Goal: Check status: Check status

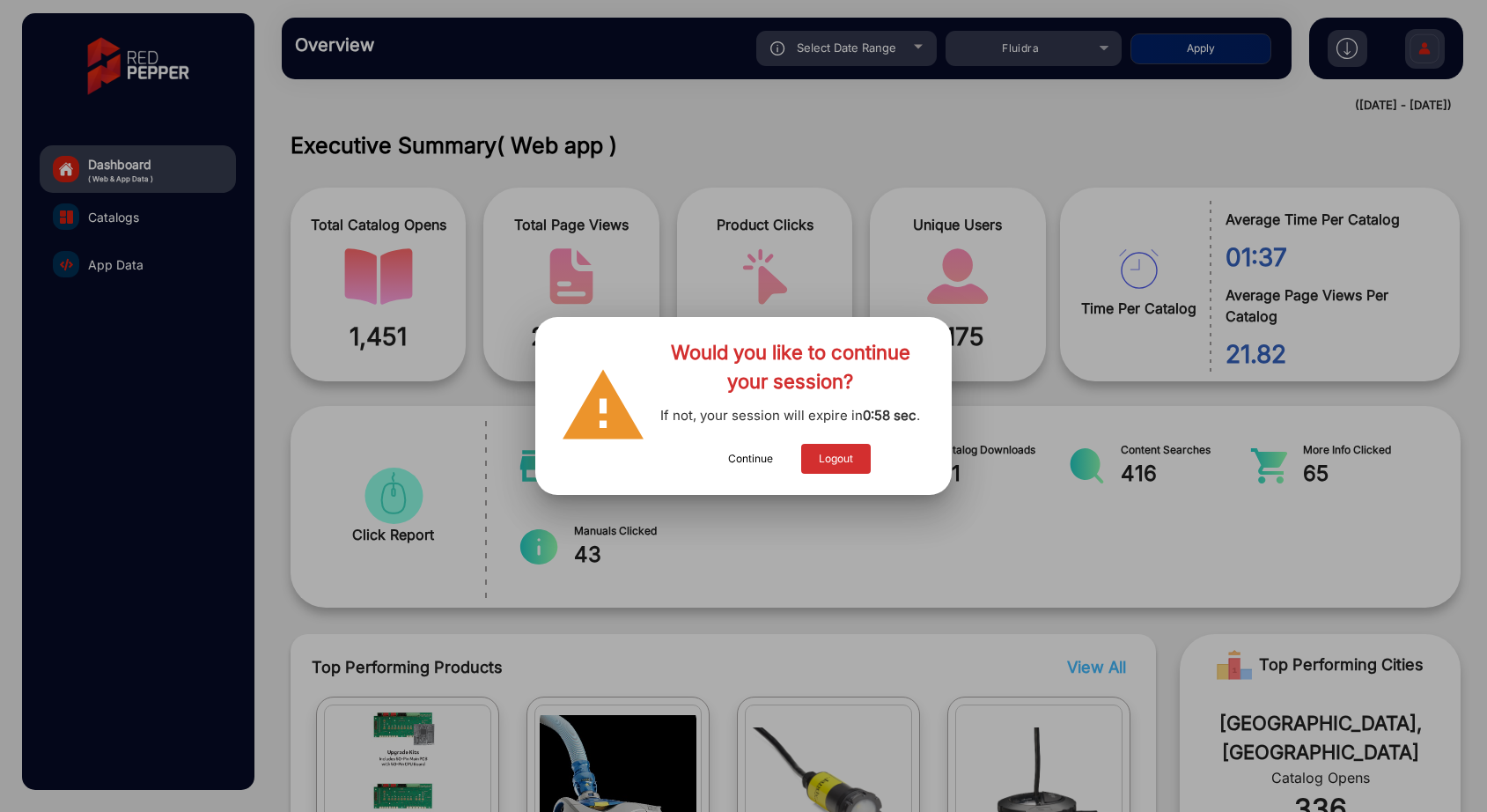
scroll to position [1203, 0]
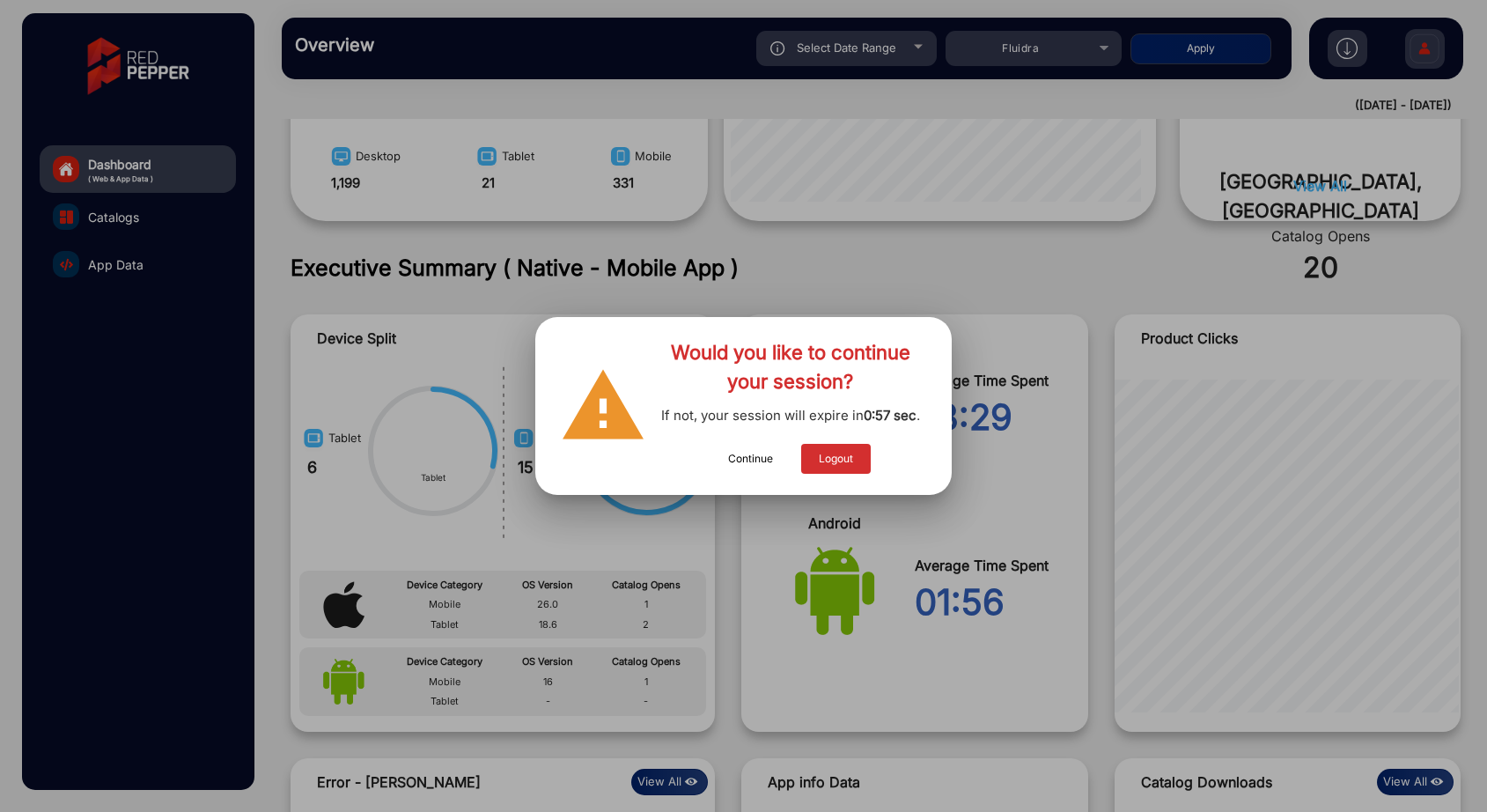
click at [750, 462] on button "Continue" at bounding box center [751, 458] width 80 height 30
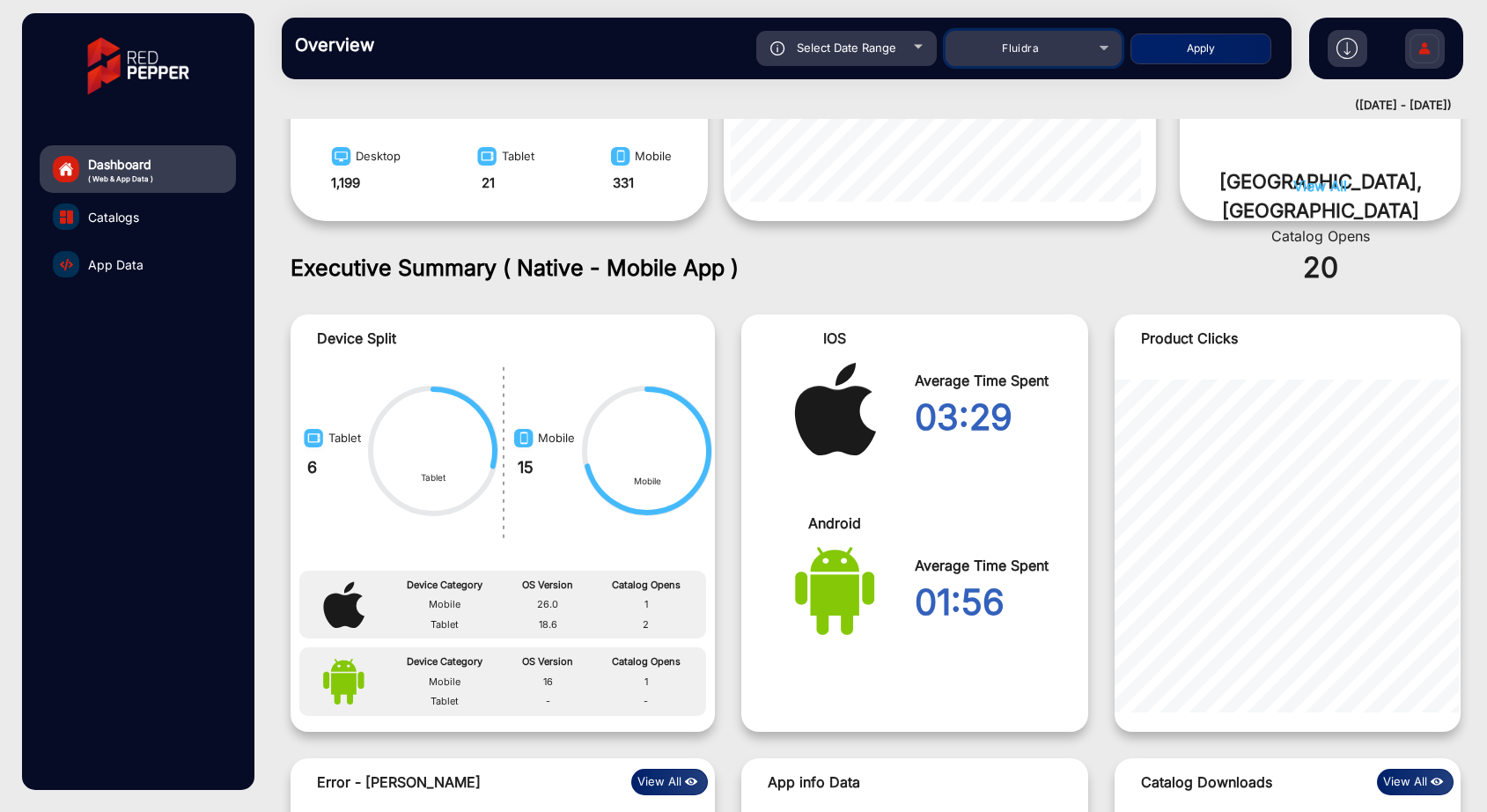
click at [1079, 50] on div "Fluidra" at bounding box center [1020, 48] width 141 height 21
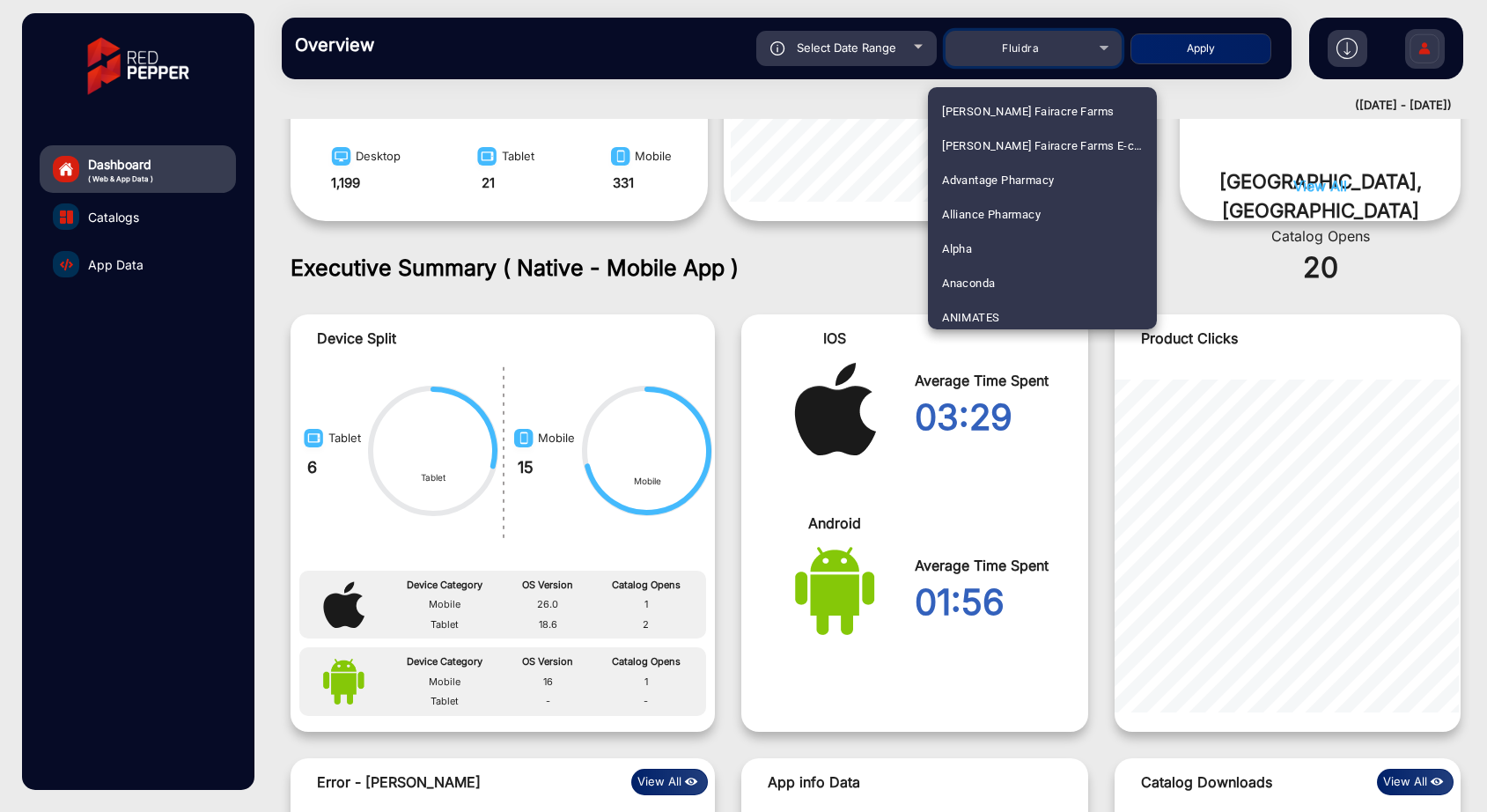
scroll to position [2030, 0]
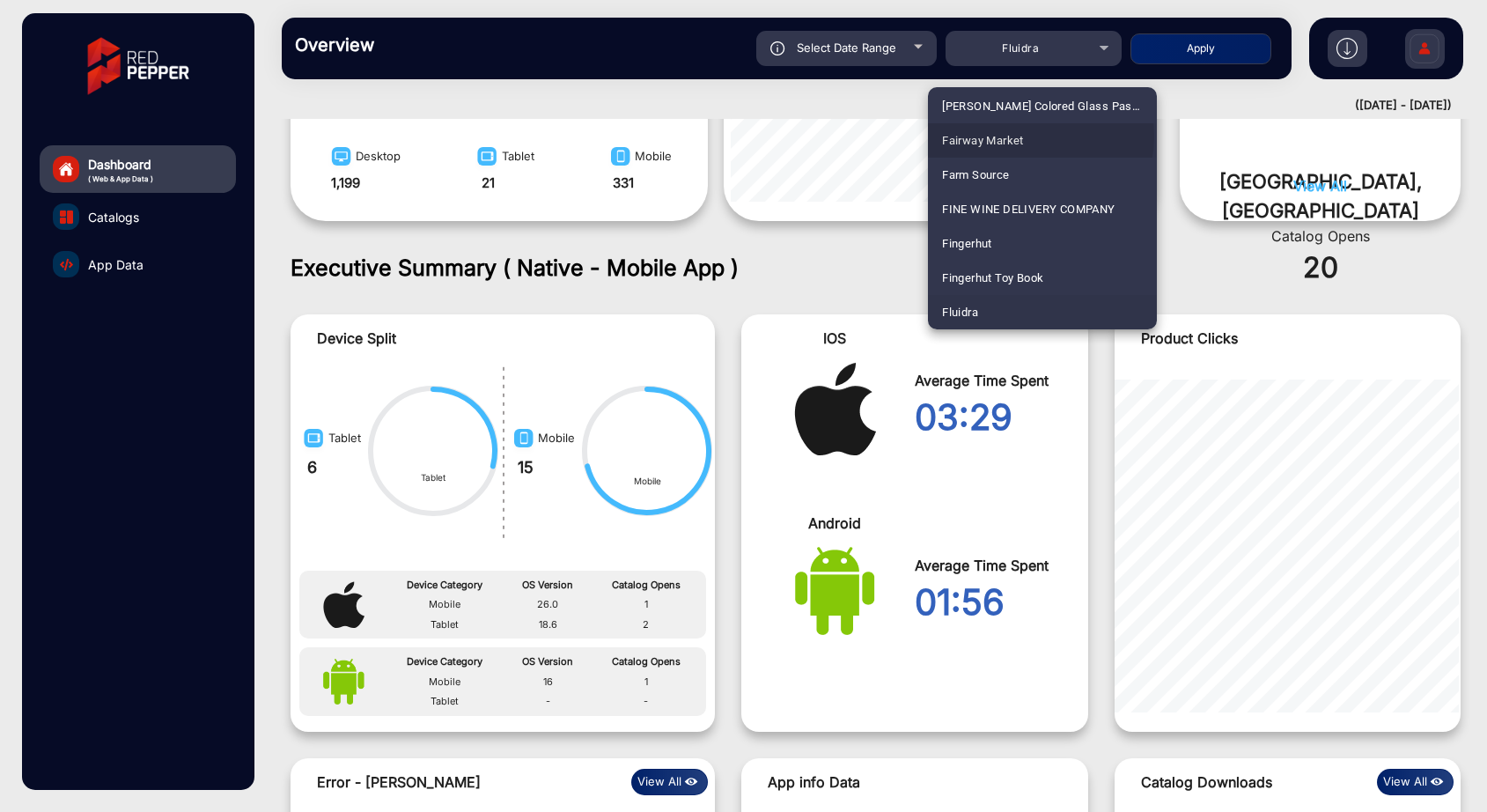
click at [1029, 137] on mat-option "Fairway Market" at bounding box center [1042, 140] width 229 height 34
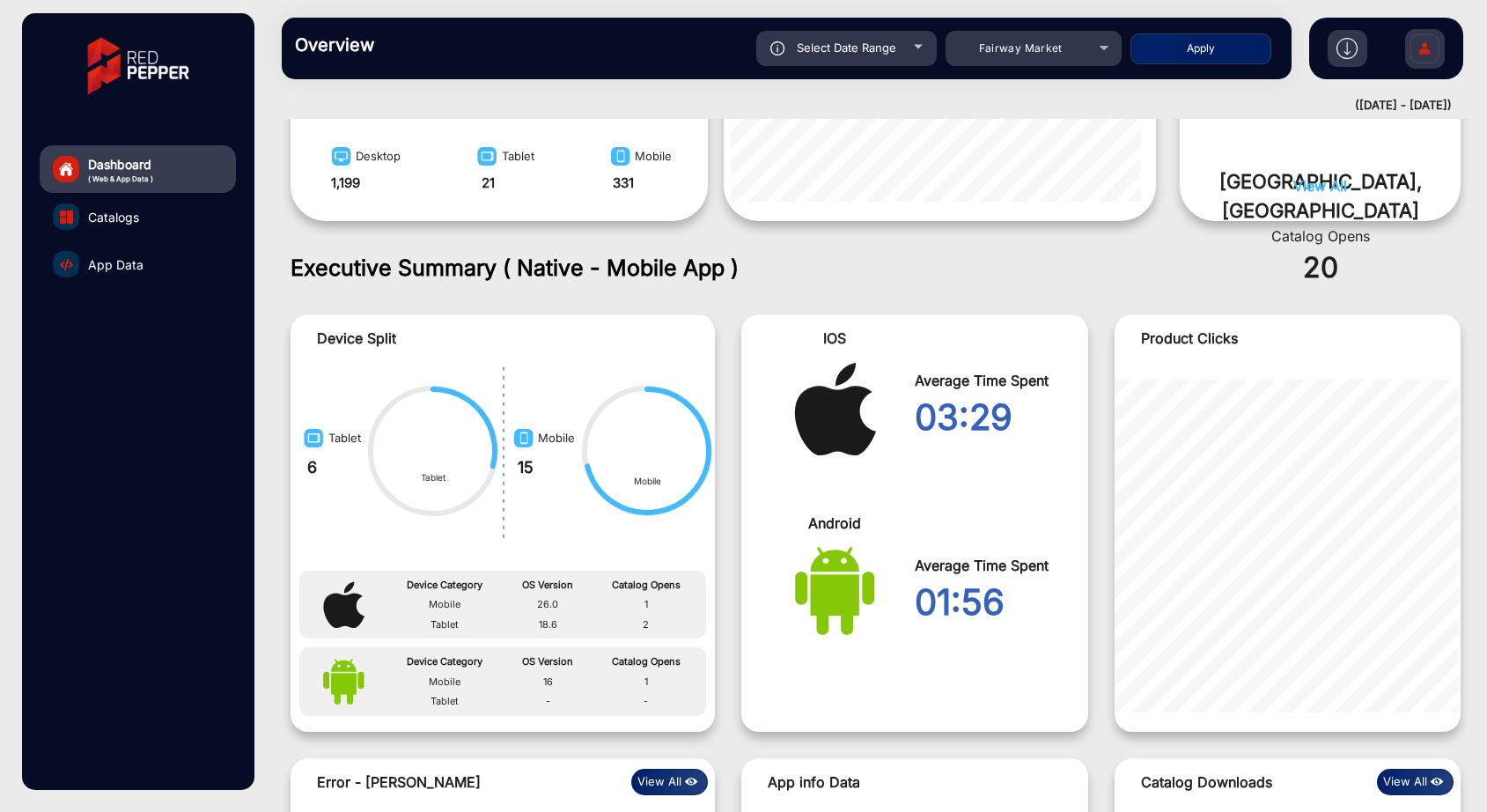
click at [1200, 38] on button "Apply" at bounding box center [1201, 48] width 141 height 31
type input "[DATE]"
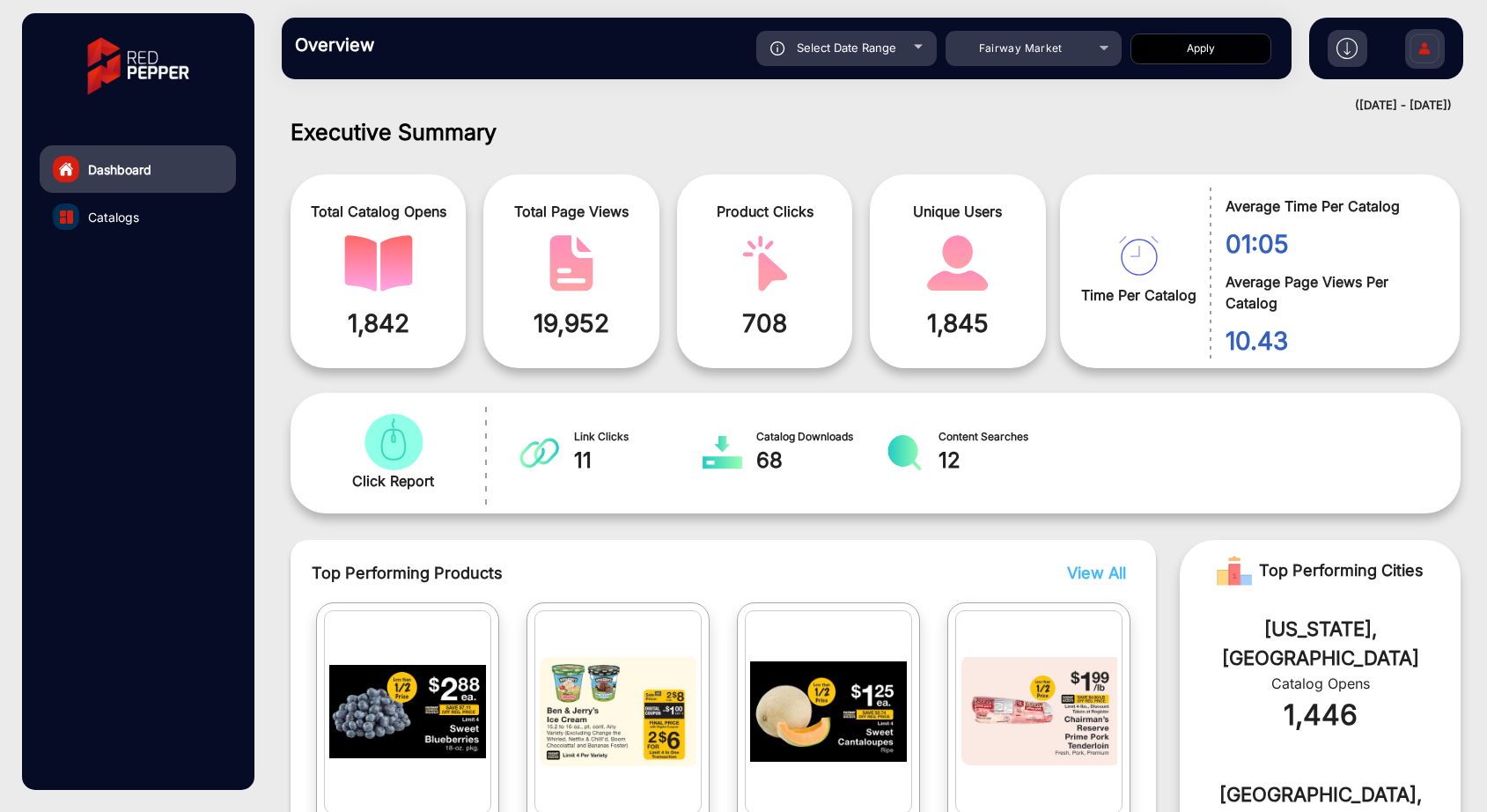
click at [863, 54] on span "Select Date Range" at bounding box center [847, 48] width 100 height 14
type input "[DATE]"
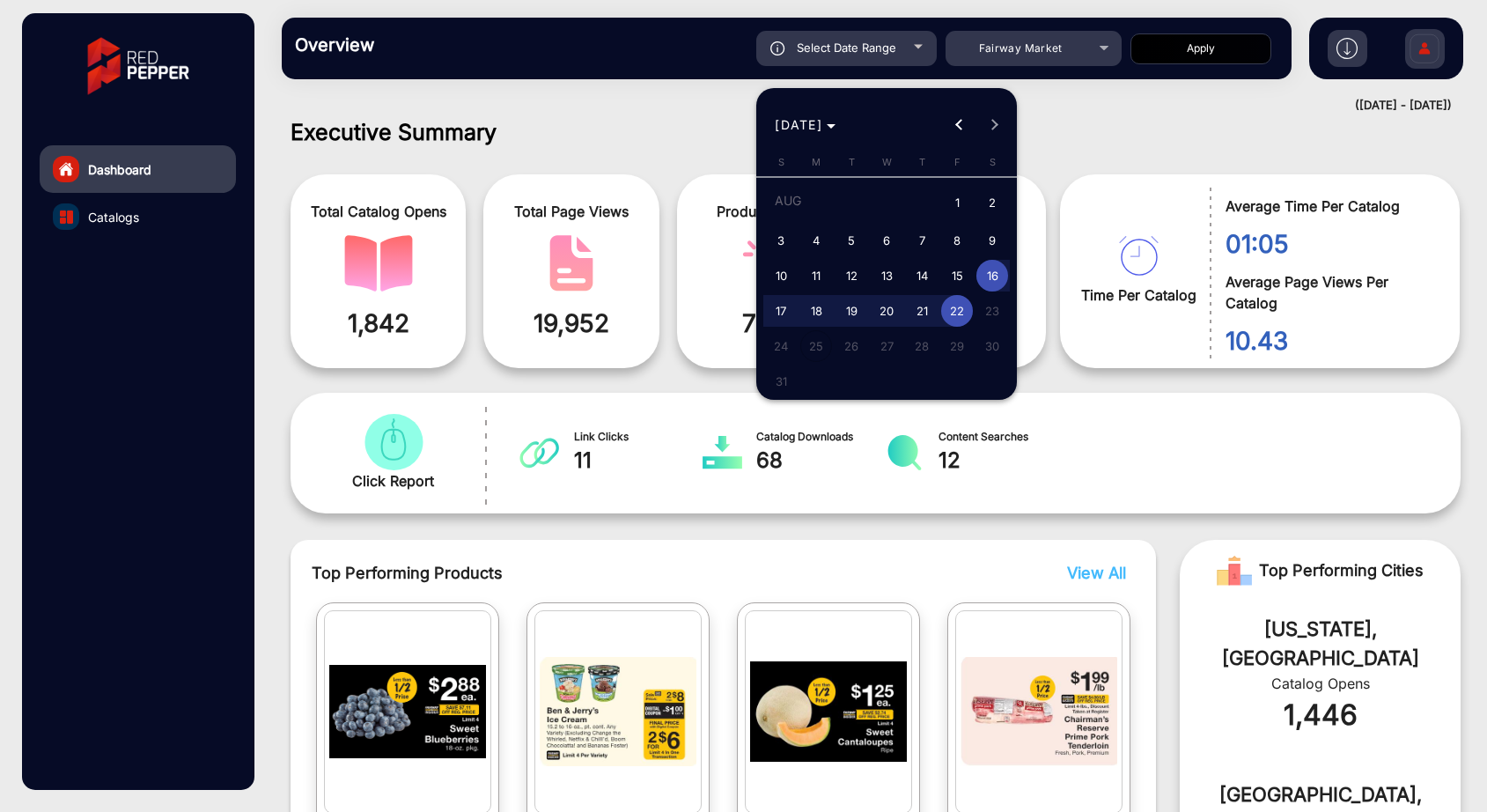
click at [856, 240] on span "5" at bounding box center [851, 241] width 32 height 32
type input "[DATE]"
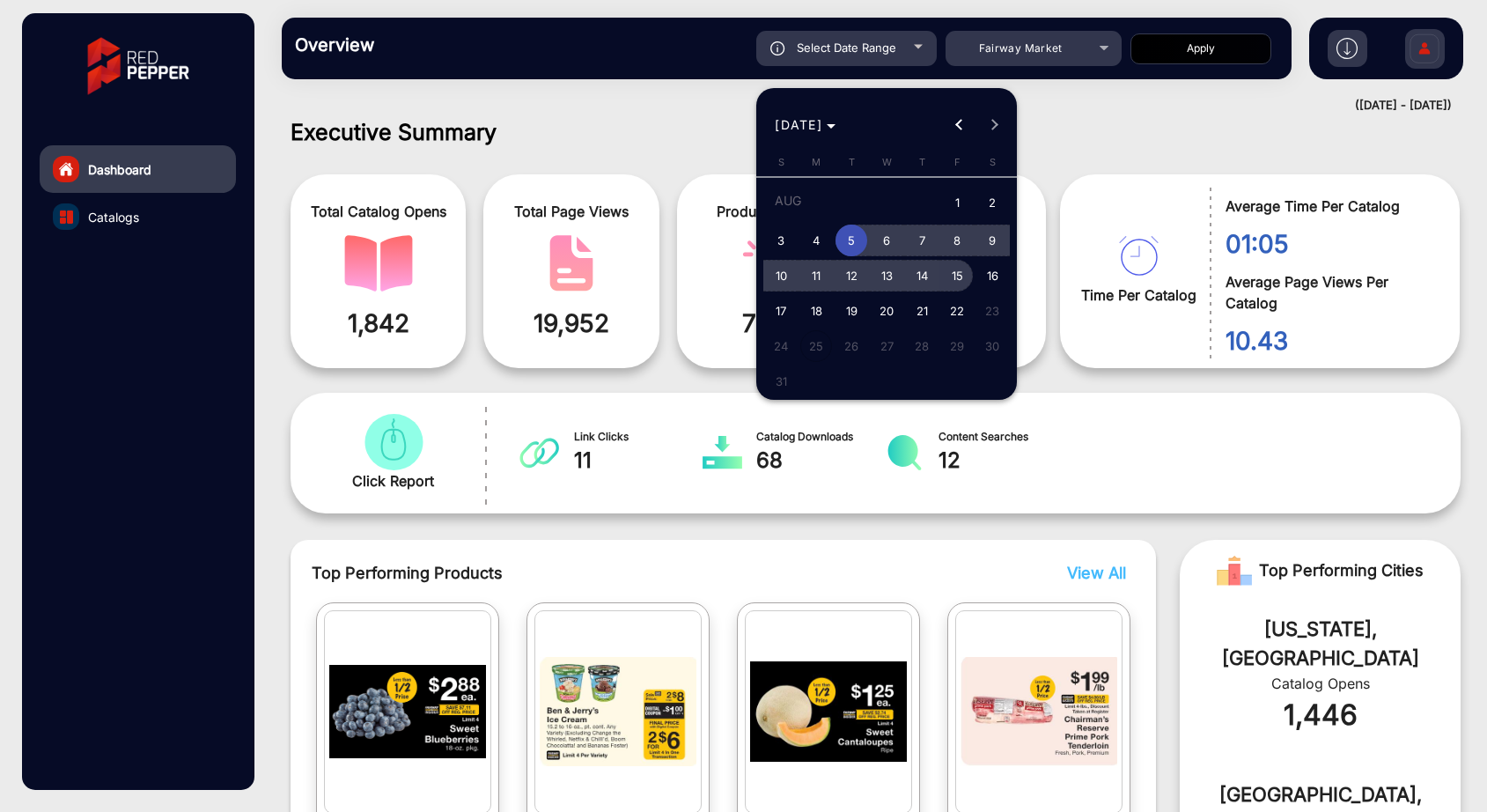
click at [958, 279] on span "15" at bounding box center [957, 276] width 32 height 32
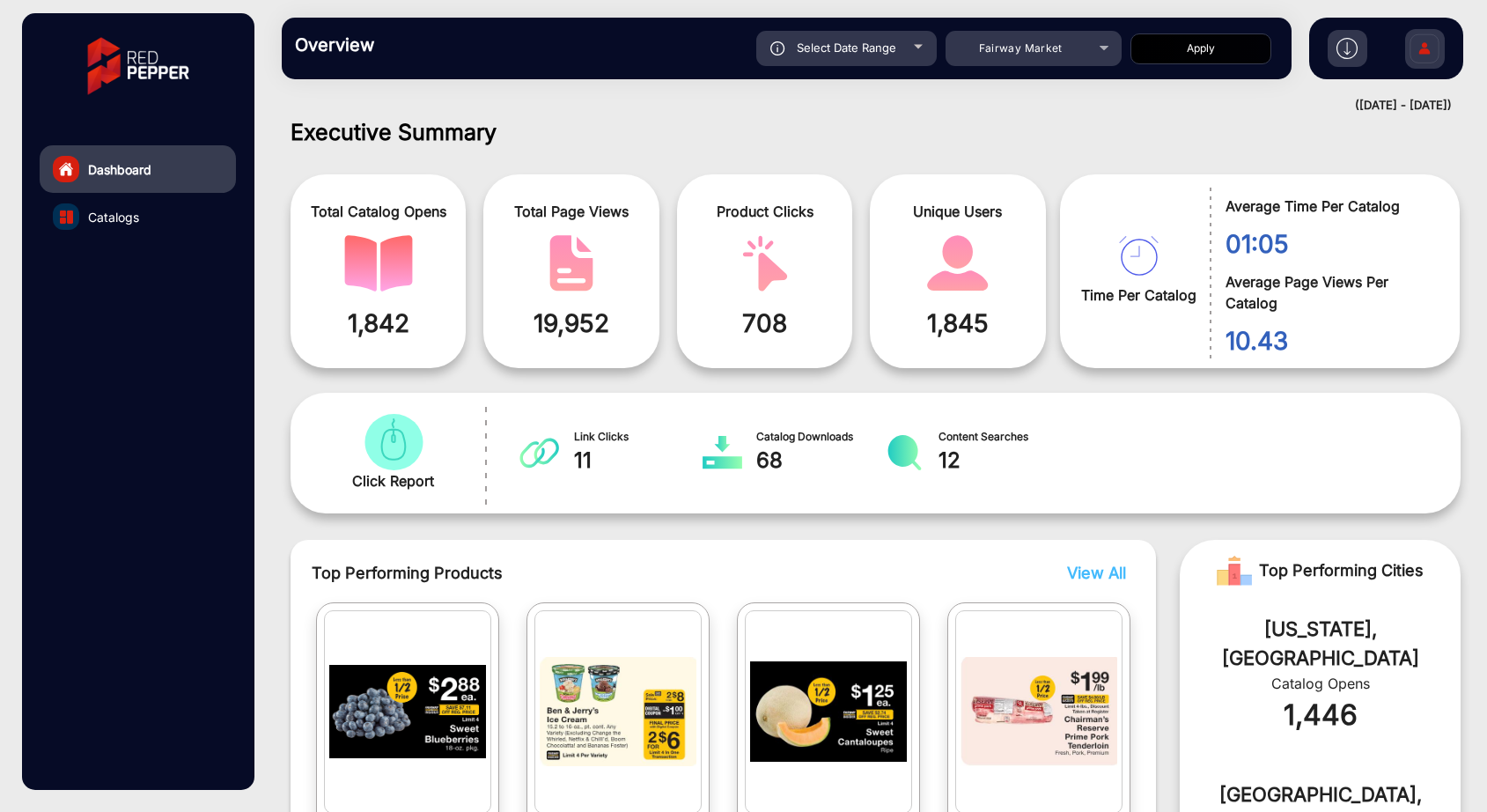
type input "[DATE]"
drag, startPoint x: 1296, startPoint y: 104, endPoint x: 1453, endPoint y: 108, distance: 157.1
click at [1453, 108] on mat-drawer-content "Overview Reports Understand what makes your customers tick and learn how they a…" at bounding box center [876, 406] width 1223 height 812
